Goal: Information Seeking & Learning: Find specific fact

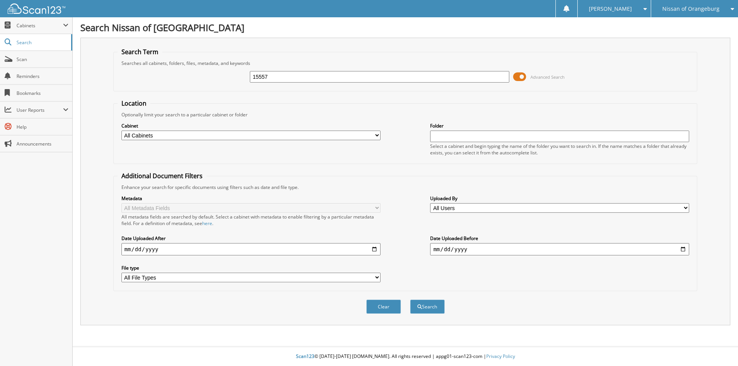
type input "15557"
click at [410, 300] on button "Search" at bounding box center [427, 307] width 35 height 14
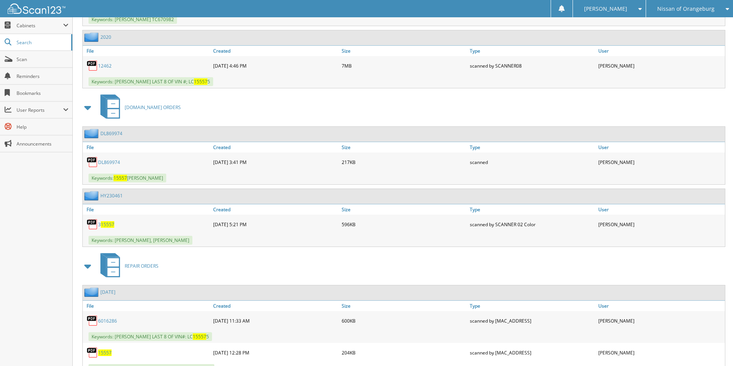
scroll to position [269, 0]
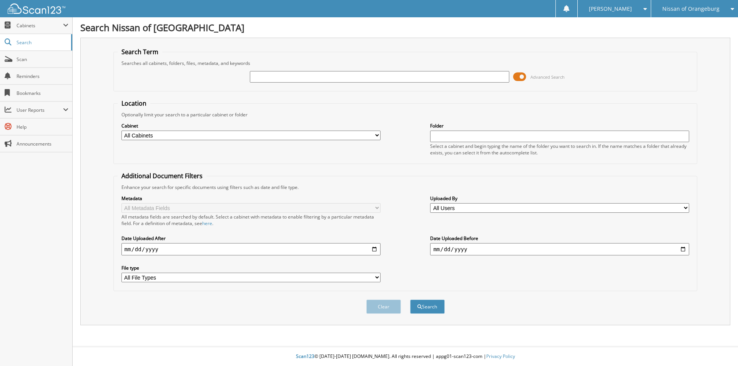
click at [328, 75] on input "text" at bounding box center [379, 77] width 259 height 12
type input "15463"
click at [410, 300] on button "Search" at bounding box center [427, 307] width 35 height 14
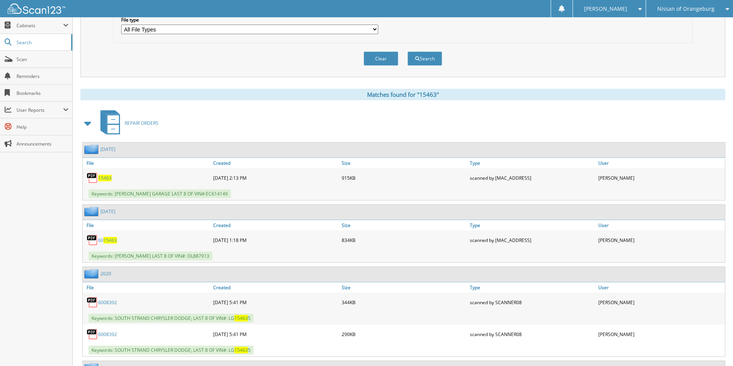
scroll to position [308, 0]
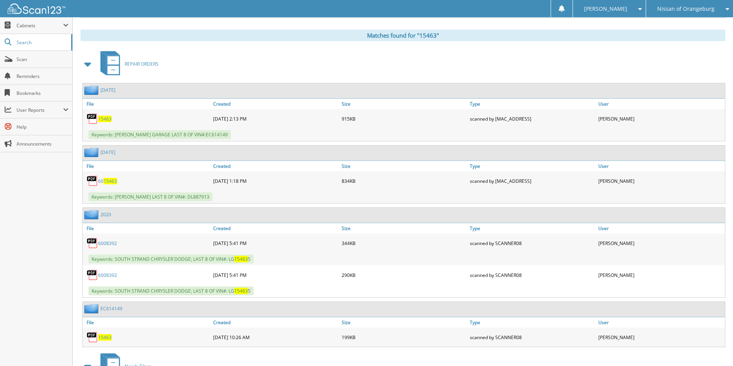
click at [87, 68] on span at bounding box center [88, 64] width 11 height 14
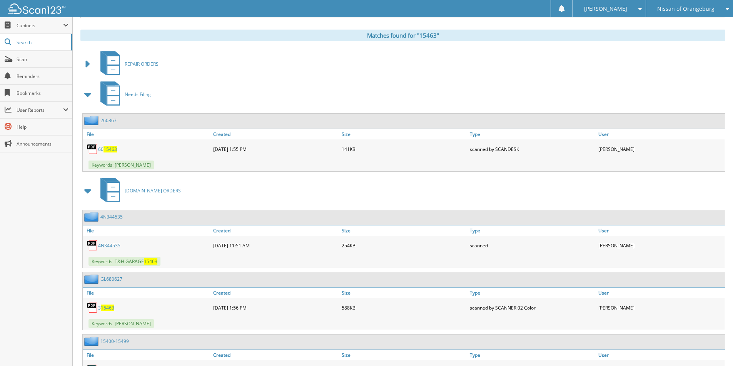
click at [91, 93] on span at bounding box center [88, 95] width 11 height 14
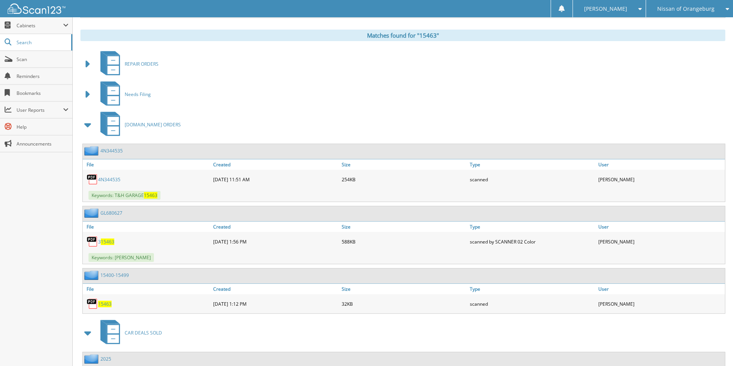
click at [92, 128] on span at bounding box center [88, 125] width 11 height 14
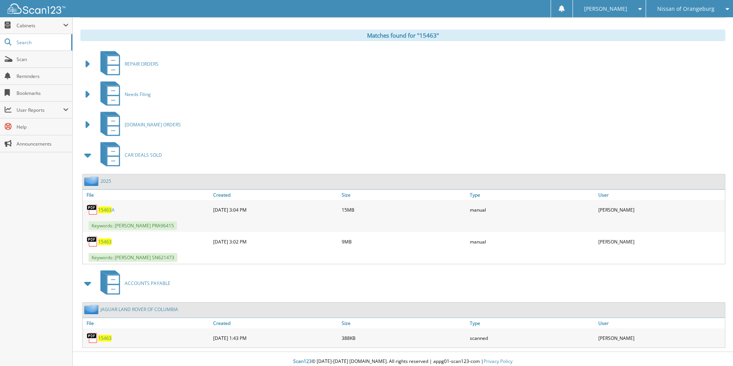
click at [108, 242] on span "15463" at bounding box center [104, 242] width 13 height 7
